Goal: Task Accomplishment & Management: Complete application form

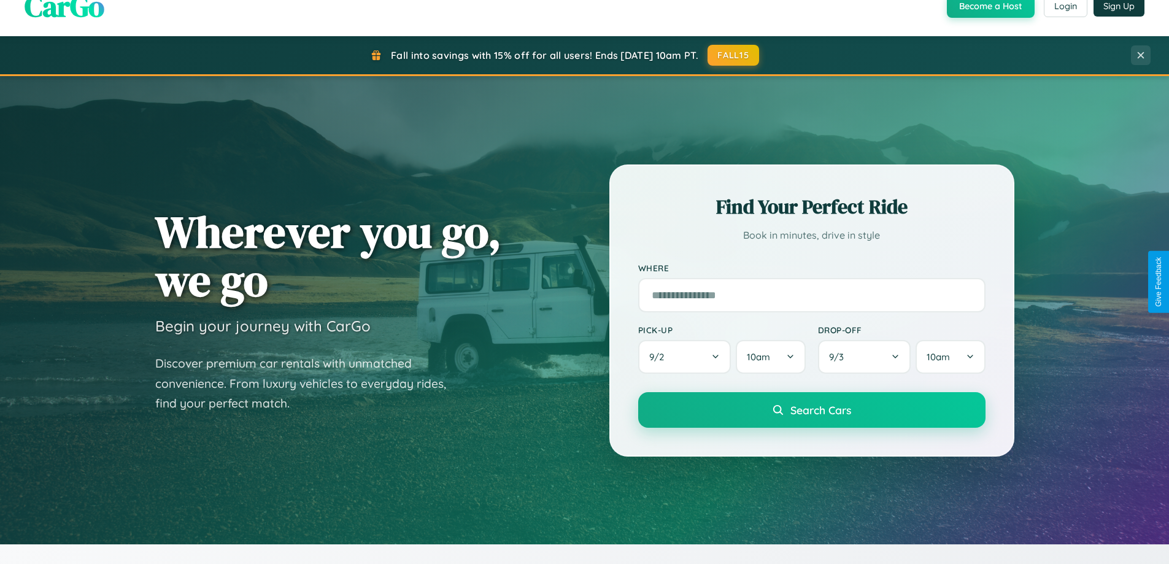
scroll to position [2361, 0]
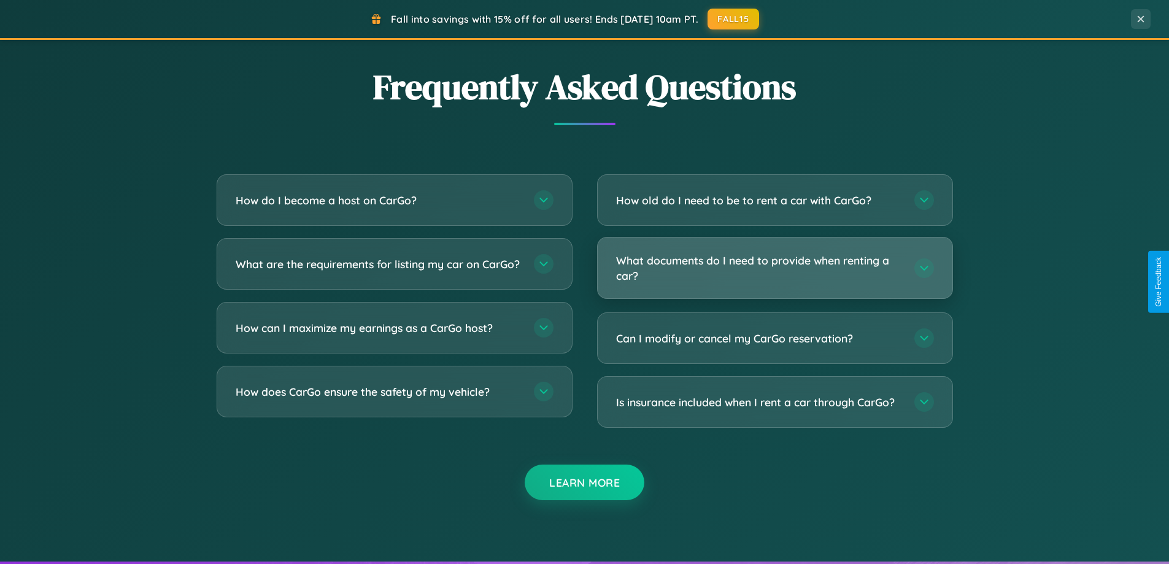
click at [774, 268] on h3 "What documents do I need to provide when renting a car?" at bounding box center [759, 268] width 286 height 30
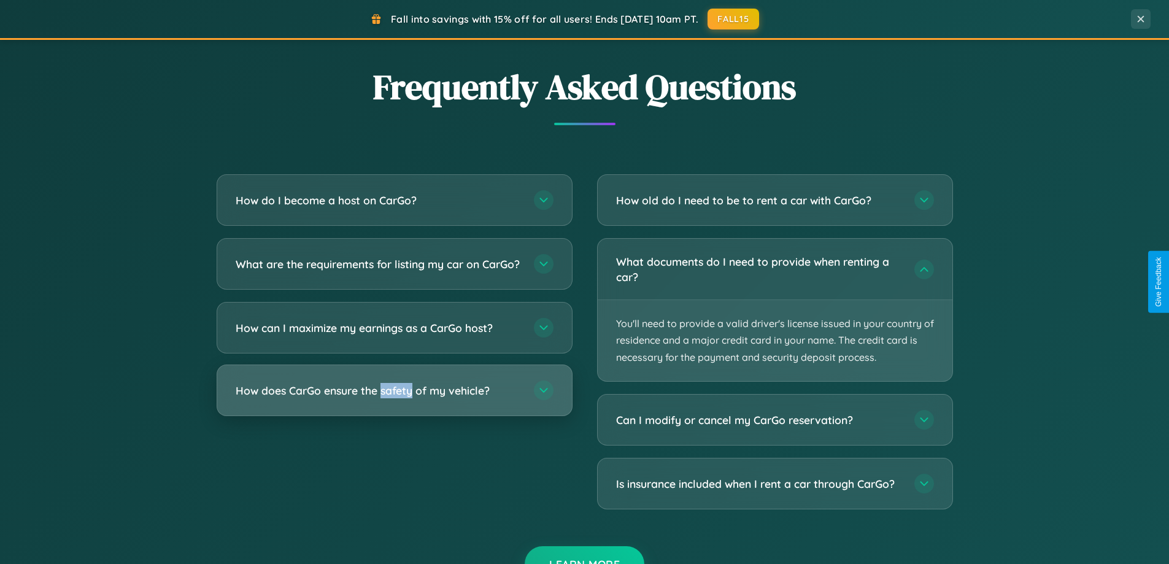
click at [394, 398] on h3 "How does CarGo ensure the safety of my vehicle?" at bounding box center [379, 390] width 286 height 15
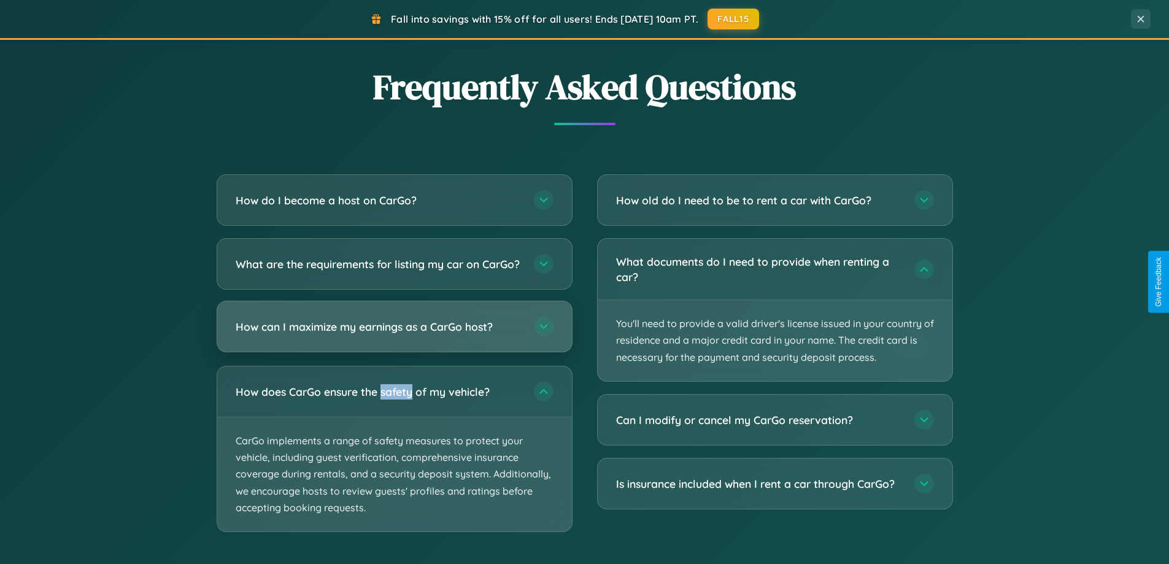
click at [394, 334] on h3 "How can I maximize my earnings as a CarGo host?" at bounding box center [379, 326] width 286 height 15
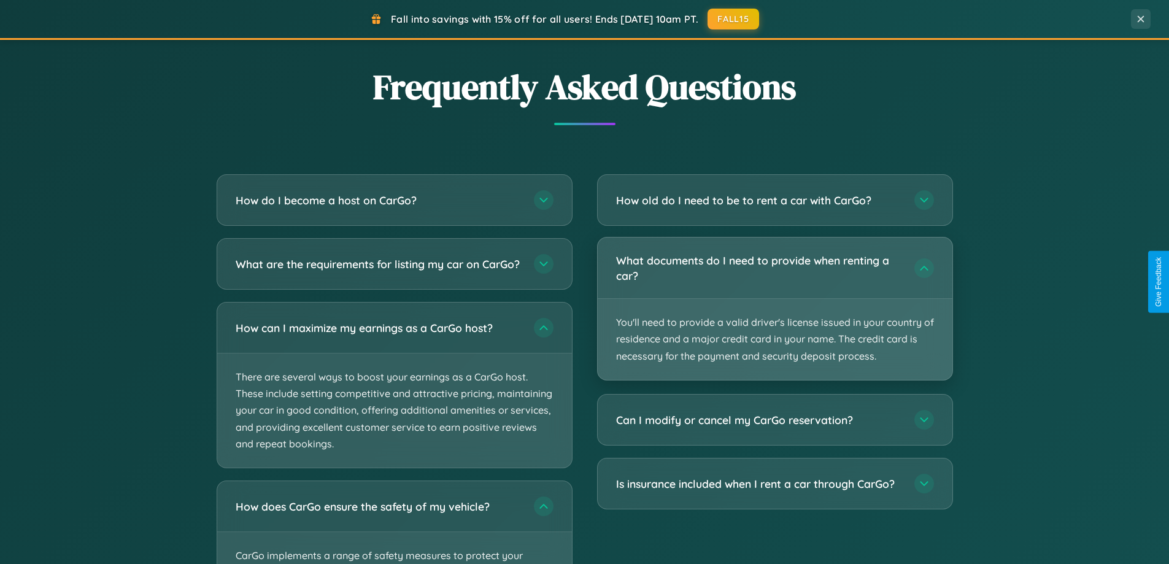
click at [774, 308] on p "You'll need to provide a valid driver's license issued in your country of resid…" at bounding box center [775, 339] width 355 height 81
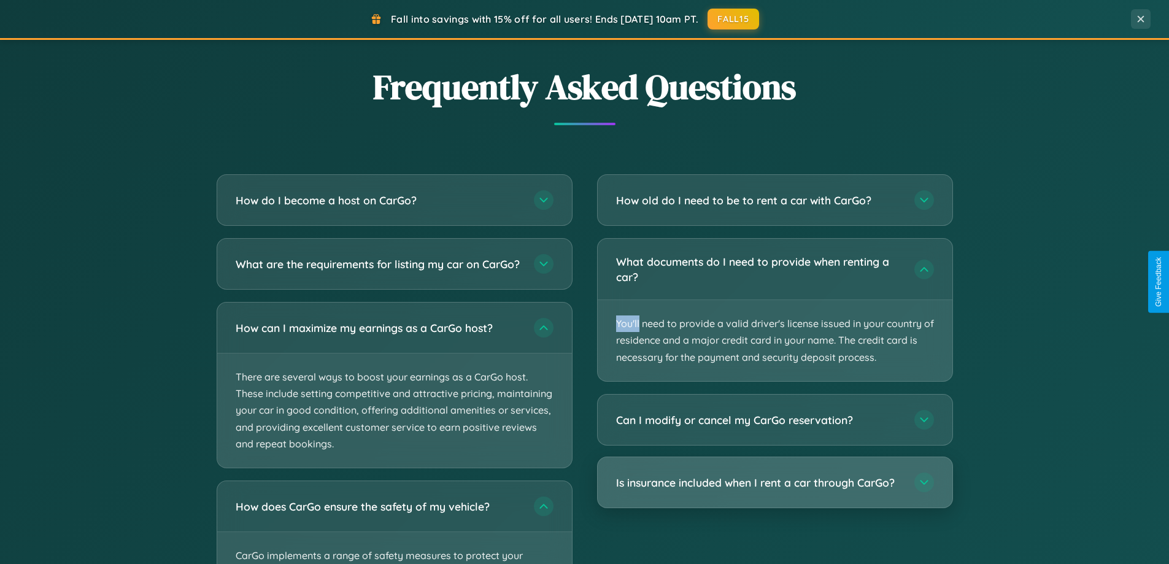
click at [774, 482] on h3 "Is insurance included when I rent a car through CarGo?" at bounding box center [759, 482] width 286 height 15
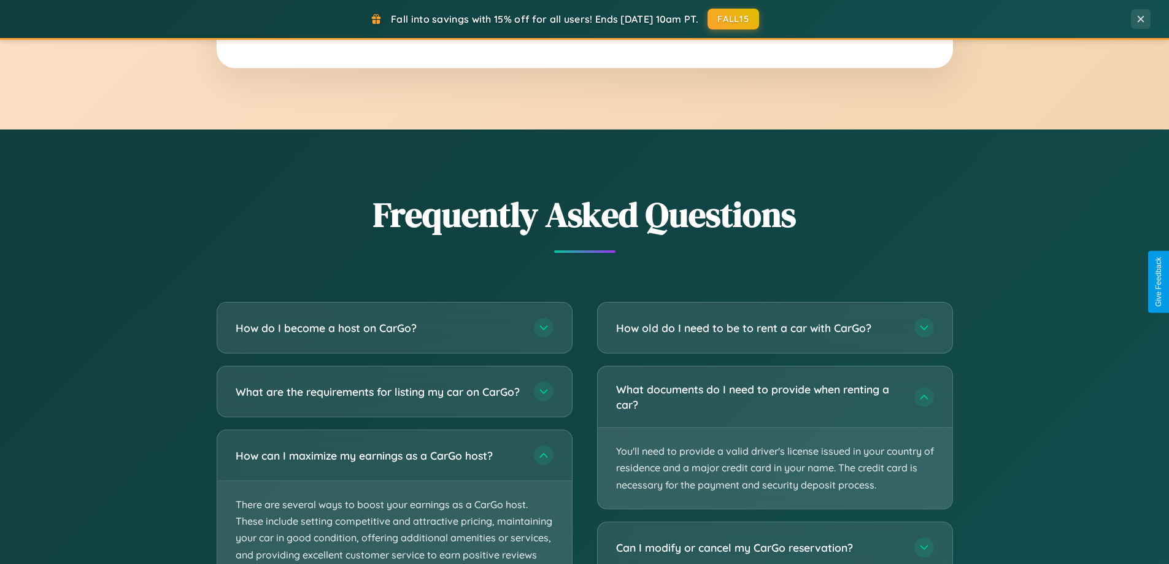
scroll to position [529, 0]
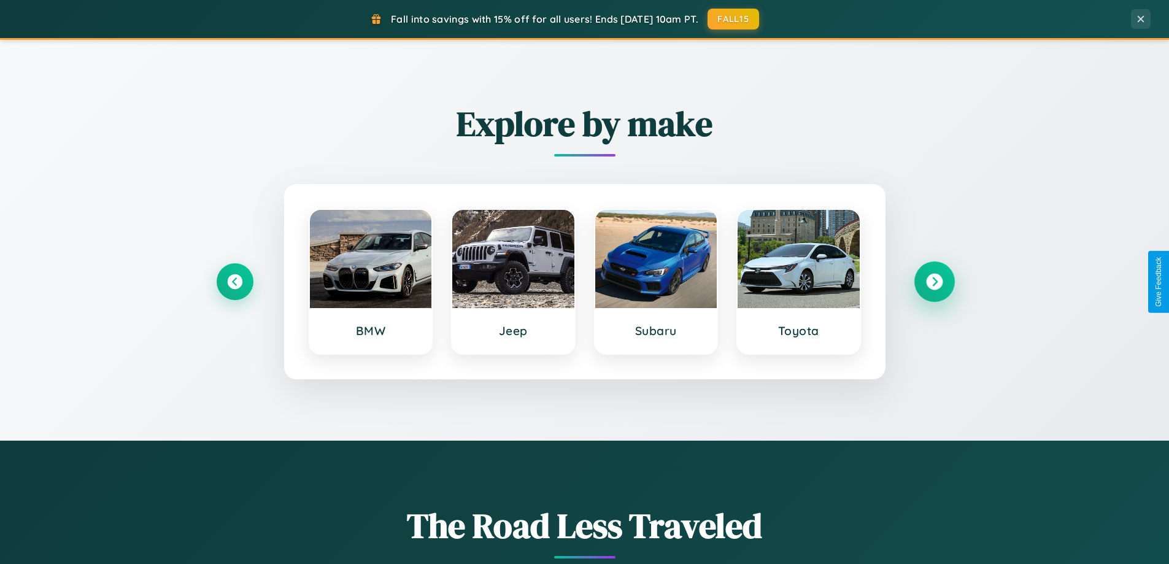
click at [934, 282] on icon at bounding box center [934, 282] width 17 height 17
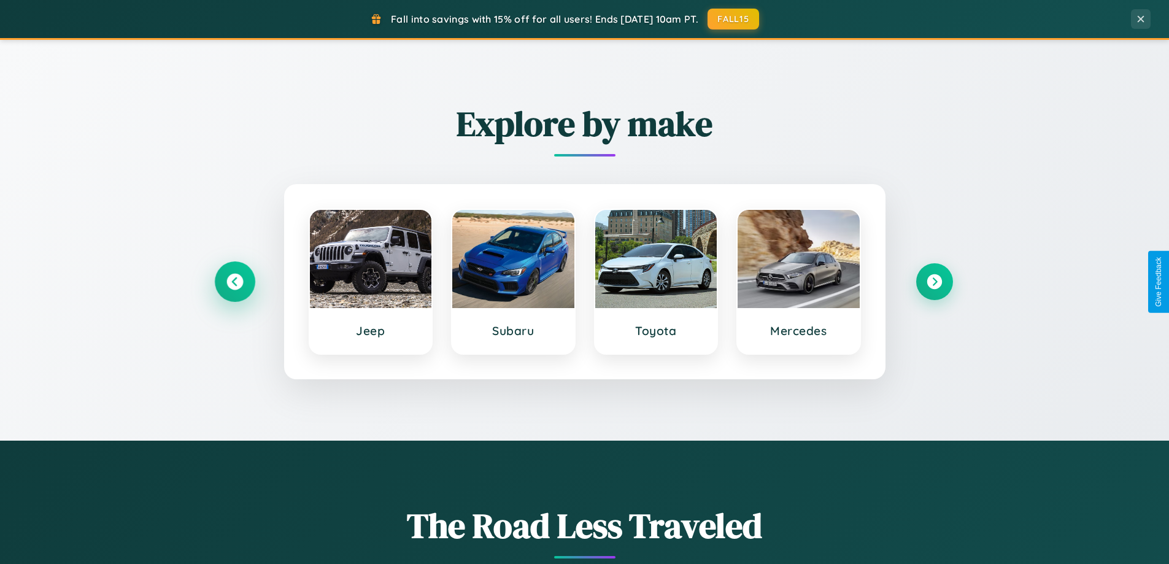
click at [234, 282] on icon at bounding box center [234, 282] width 17 height 17
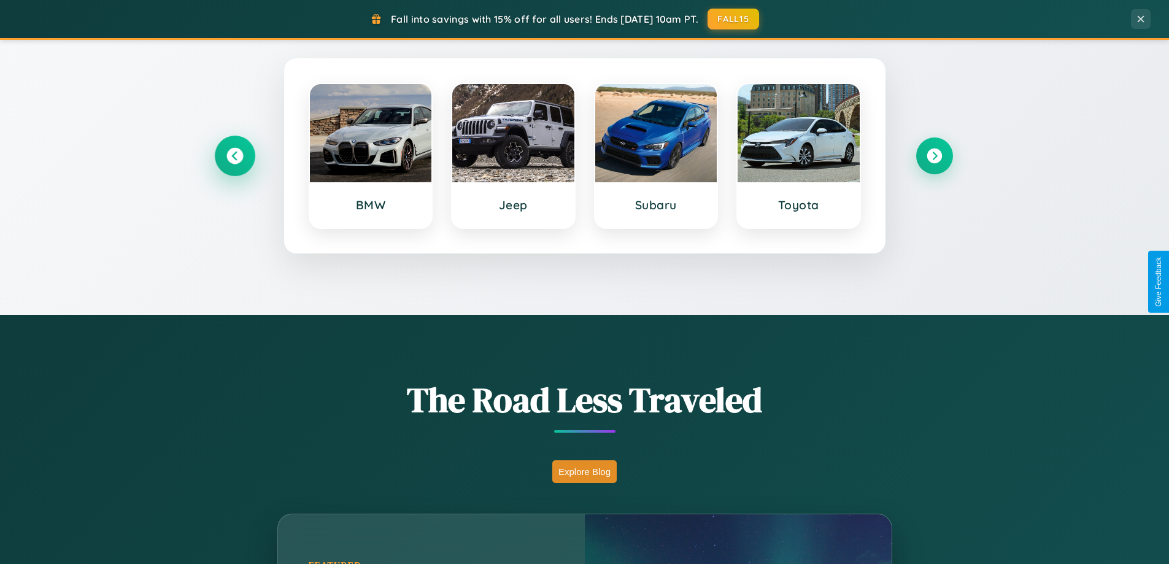
scroll to position [844, 0]
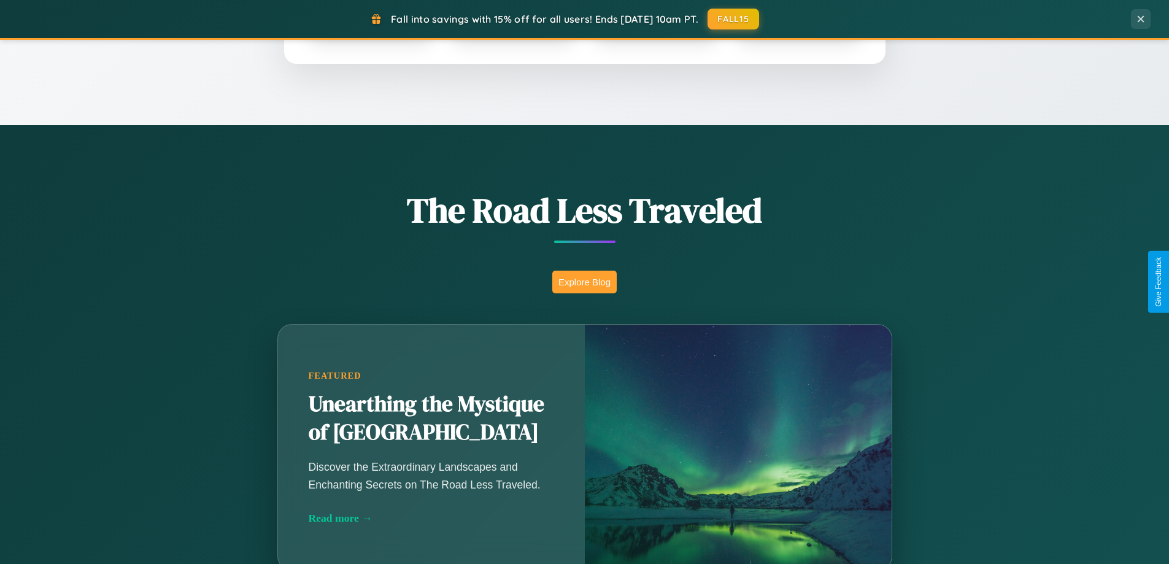
click at [584, 282] on button "Explore Blog" at bounding box center [584, 282] width 64 height 23
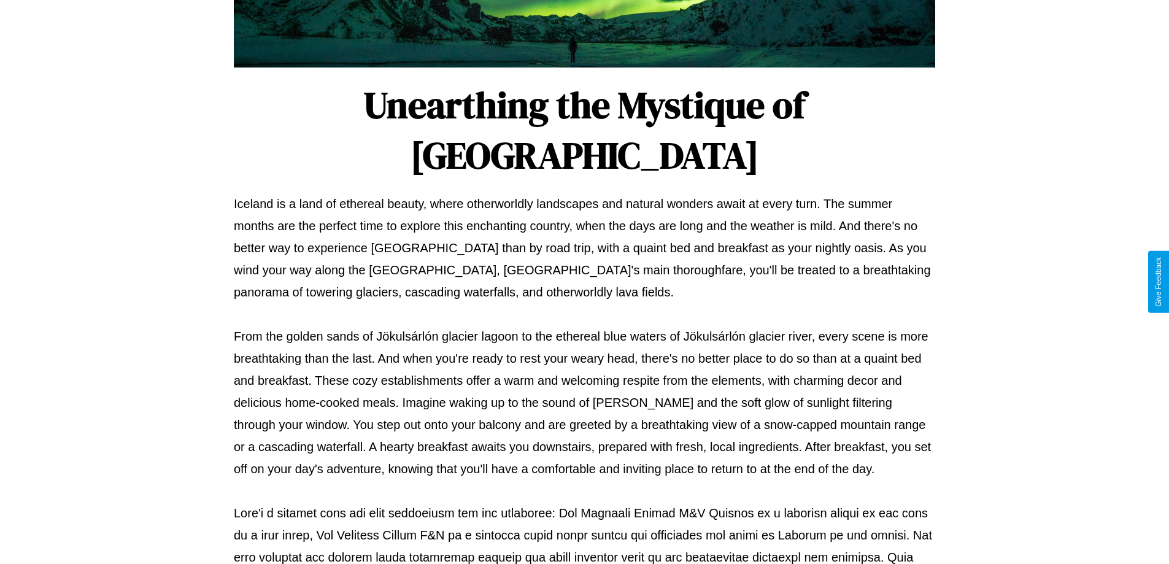
scroll to position [397, 0]
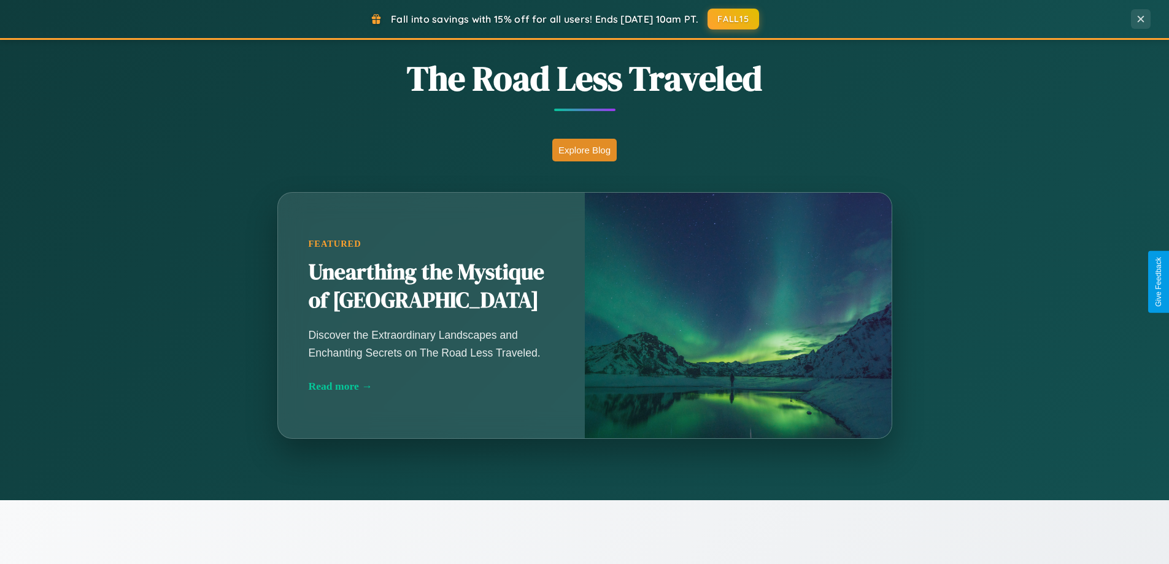
scroll to position [1971, 0]
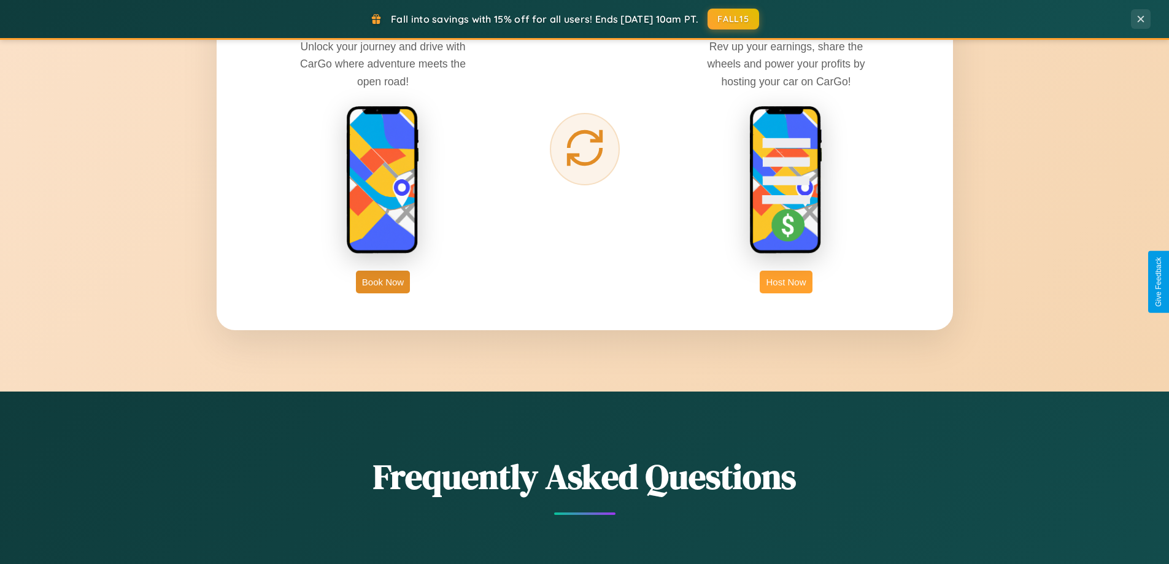
click at [786, 282] on button "Host Now" at bounding box center [786, 282] width 52 height 23
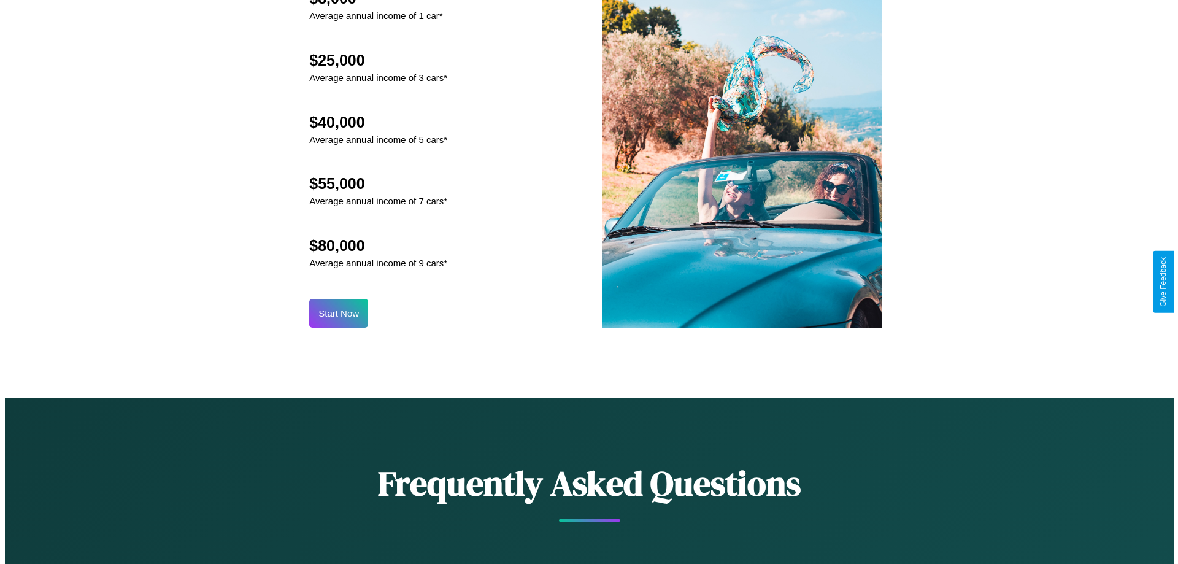
scroll to position [1279, 0]
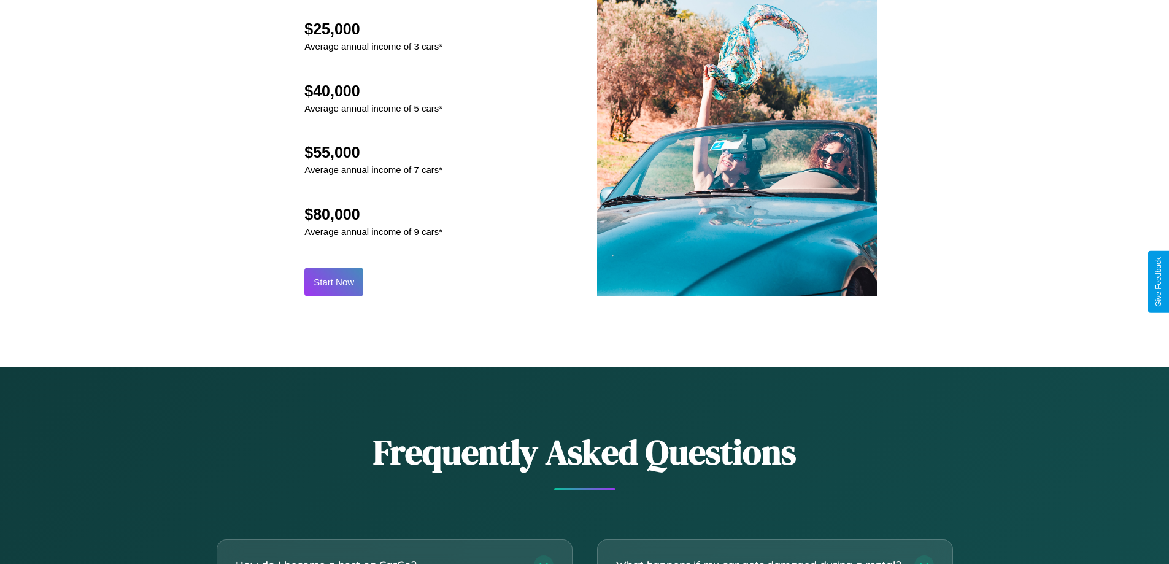
click at [334, 282] on button "Start Now" at bounding box center [333, 282] width 59 height 29
